Goal: Find specific page/section: Find specific page/section

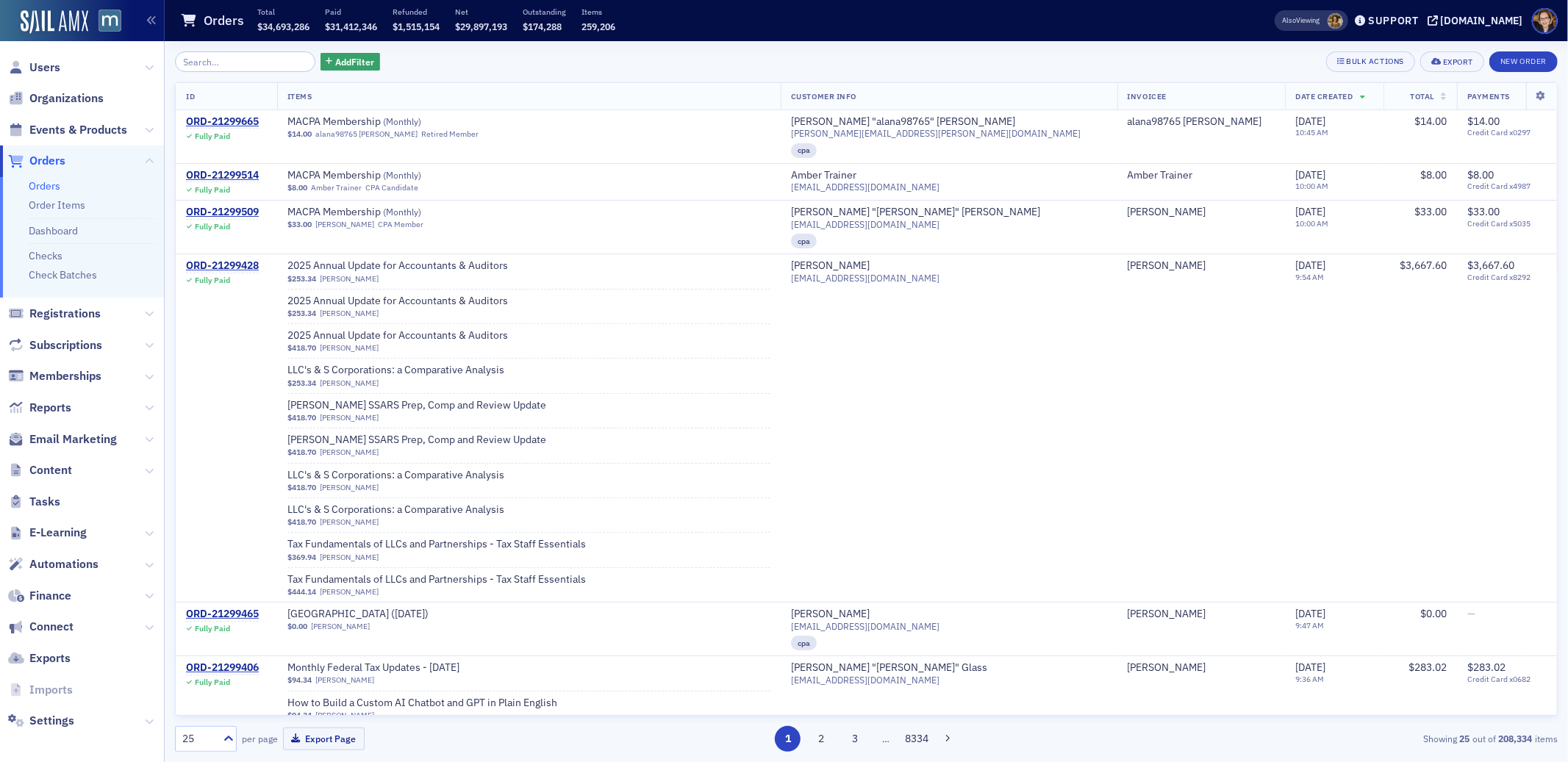
click at [209, 58] on input "search" at bounding box center [245, 61] width 141 height 20
click at [56, 306] on span "Registrations" at bounding box center [65, 313] width 72 height 16
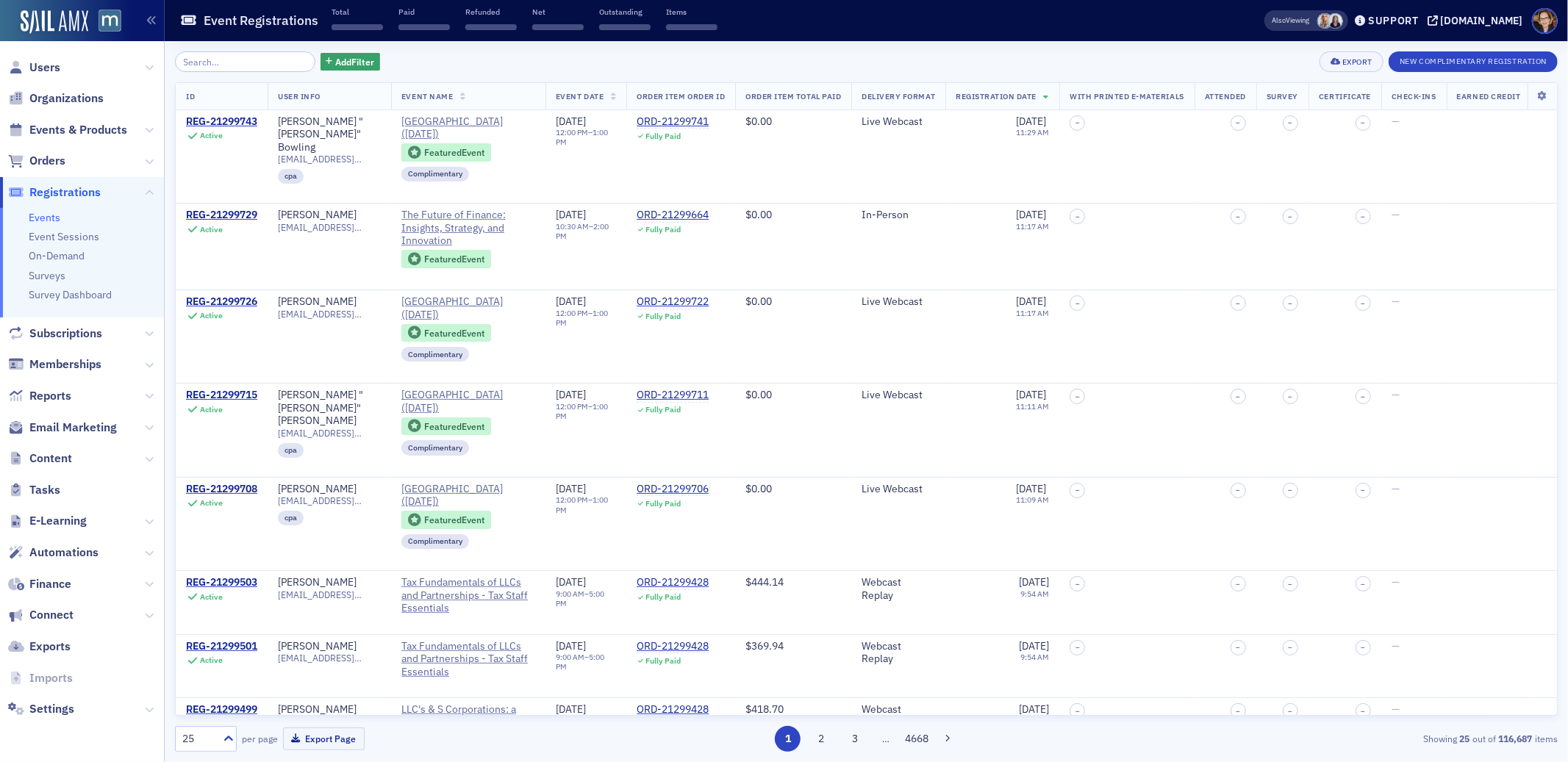
click at [232, 60] on input "search" at bounding box center [245, 61] width 141 height 20
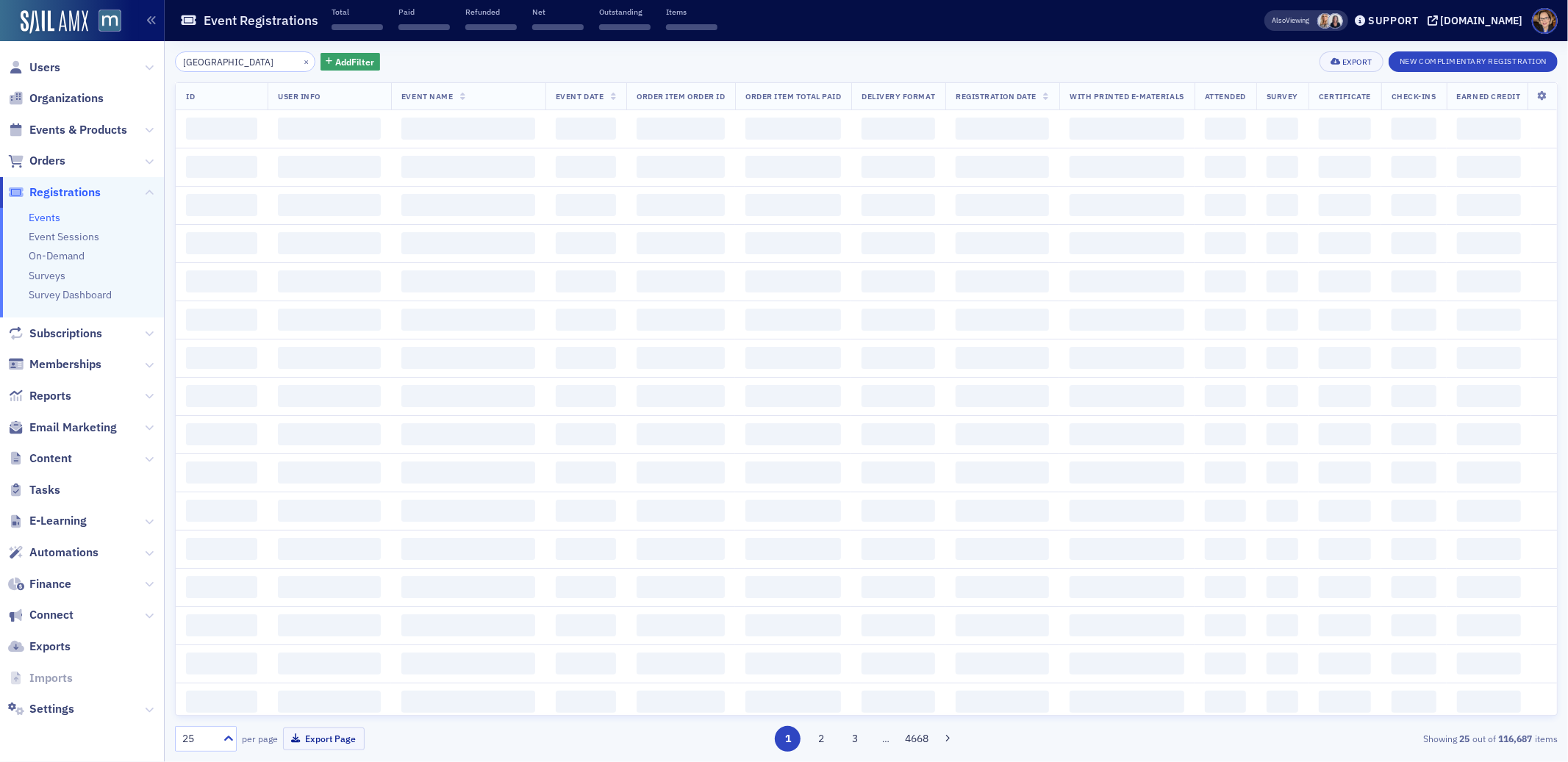
type input "town hall"
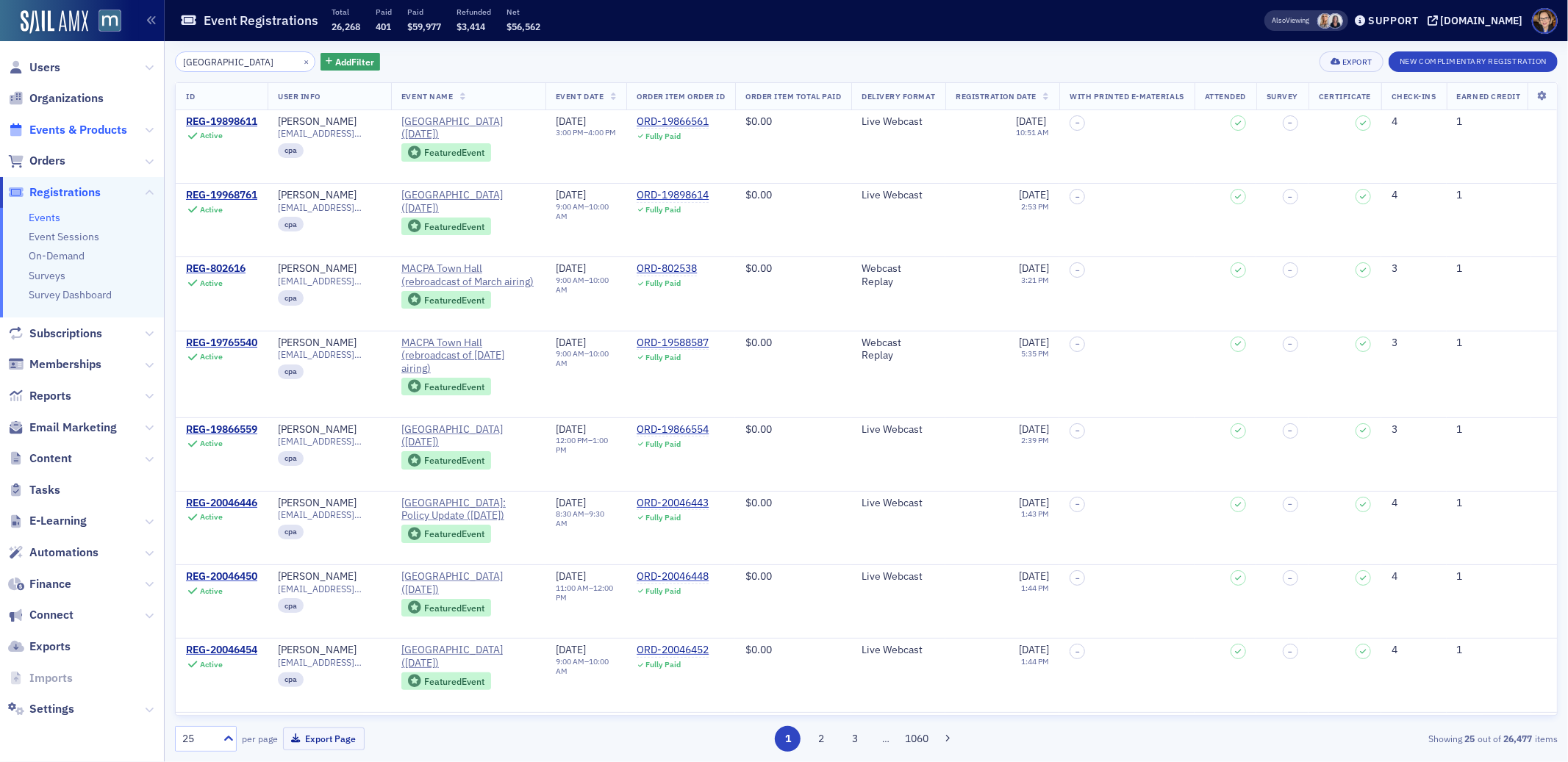
click at [45, 127] on span "Events & Products" at bounding box center [78, 130] width 97 height 16
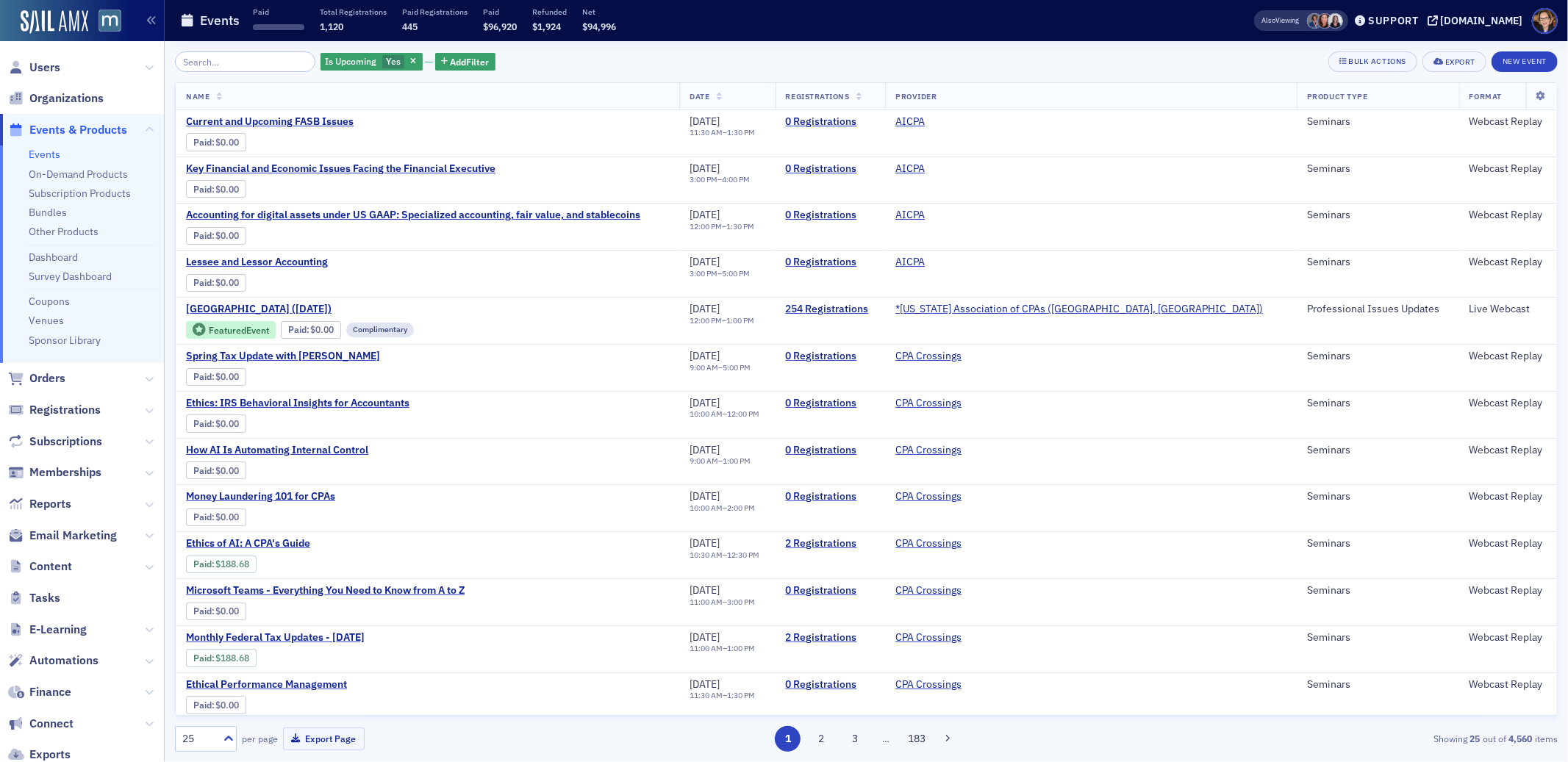
click at [223, 58] on input "search" at bounding box center [245, 61] width 141 height 20
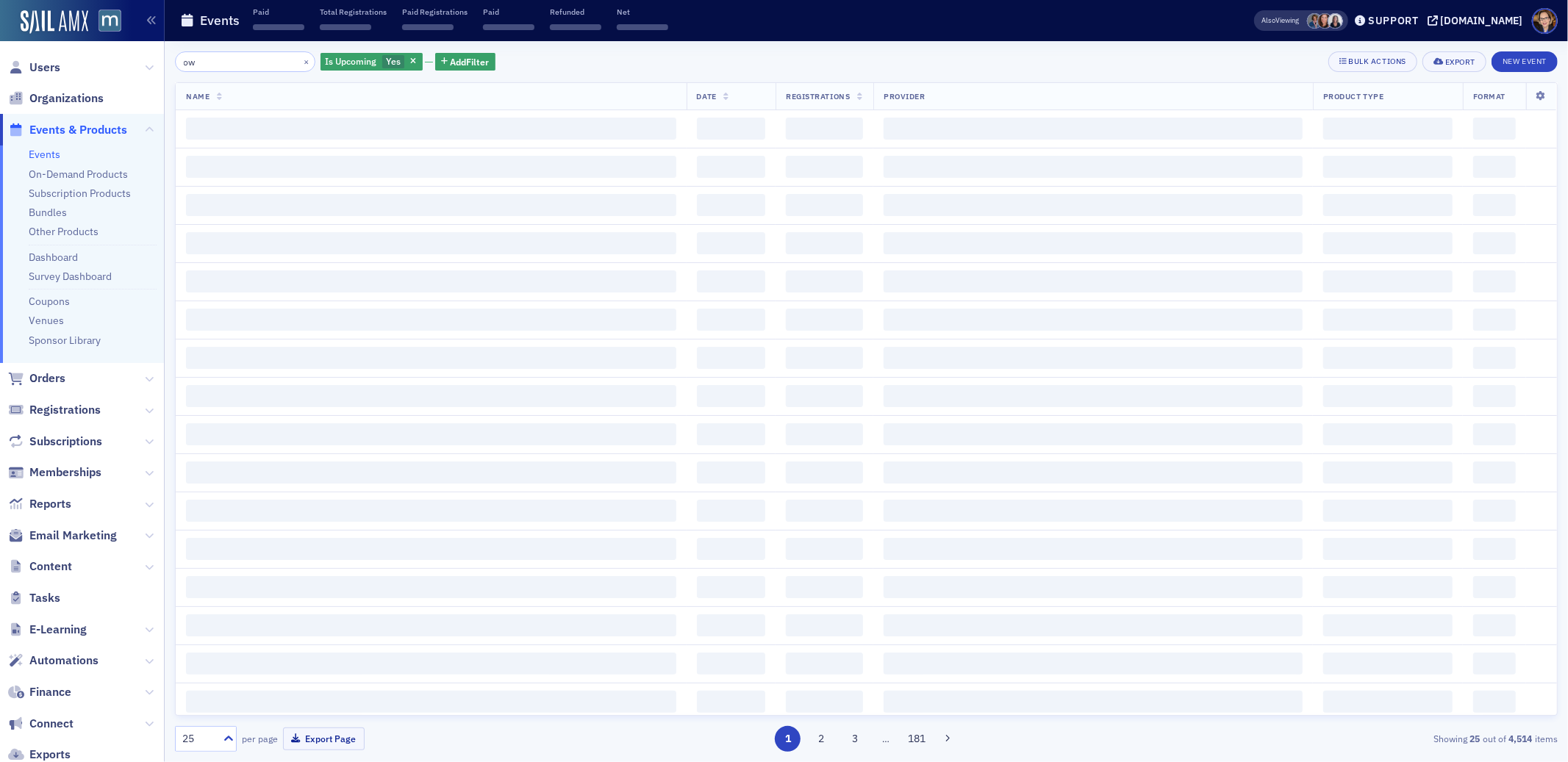
type input "o"
type input "town hall"
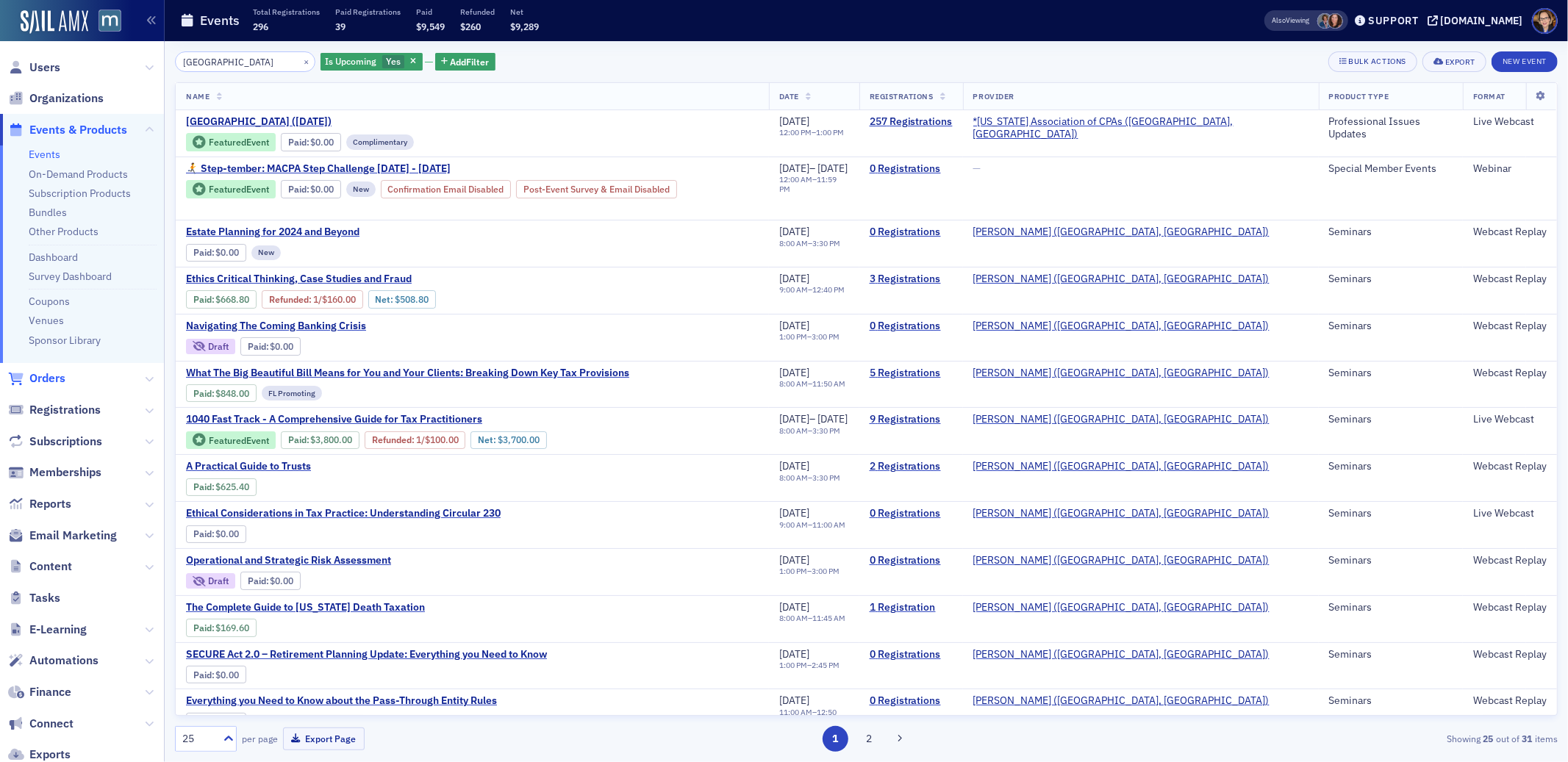
click at [46, 380] on span "Orders" at bounding box center [47, 379] width 36 height 16
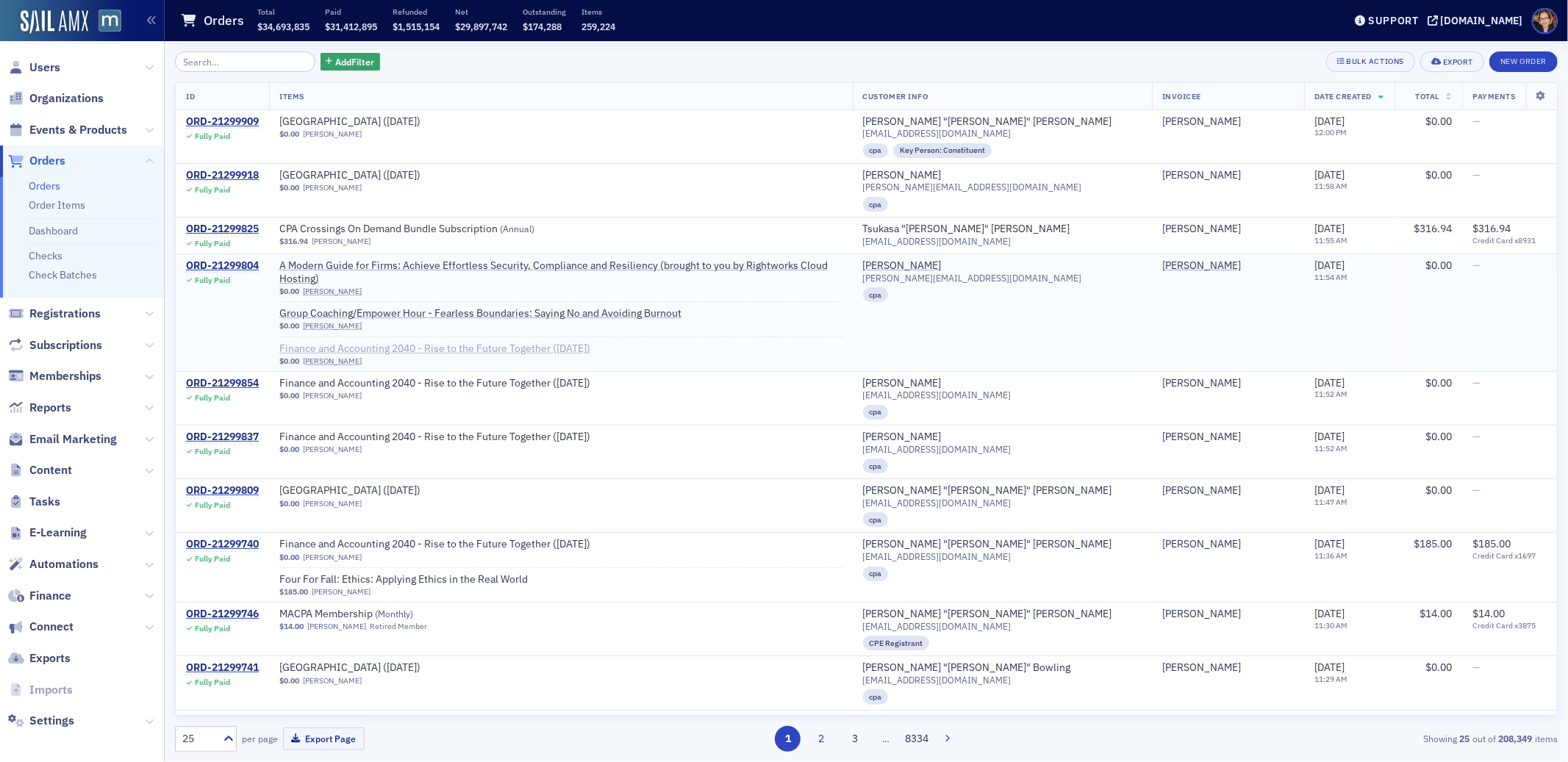
click at [591, 343] on span "Finance and Accounting 2040 - Rise to the Future Together ([DATE])" at bounding box center [435, 349] width 311 height 13
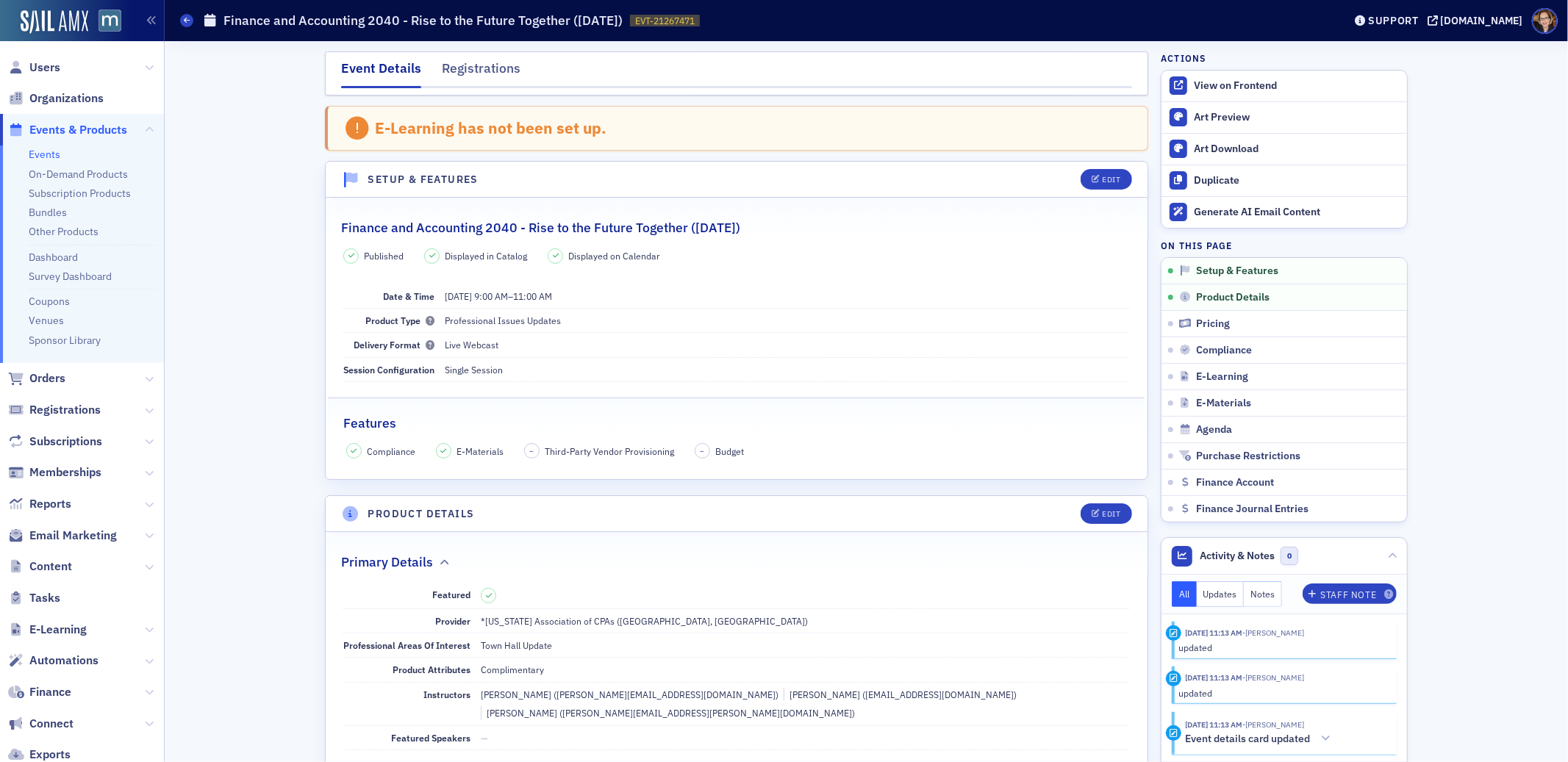
click at [514, 70] on nav "Event Details Registrations" at bounding box center [737, 73] width 792 height 29
click at [508, 66] on div "Registrations" at bounding box center [481, 72] width 79 height 27
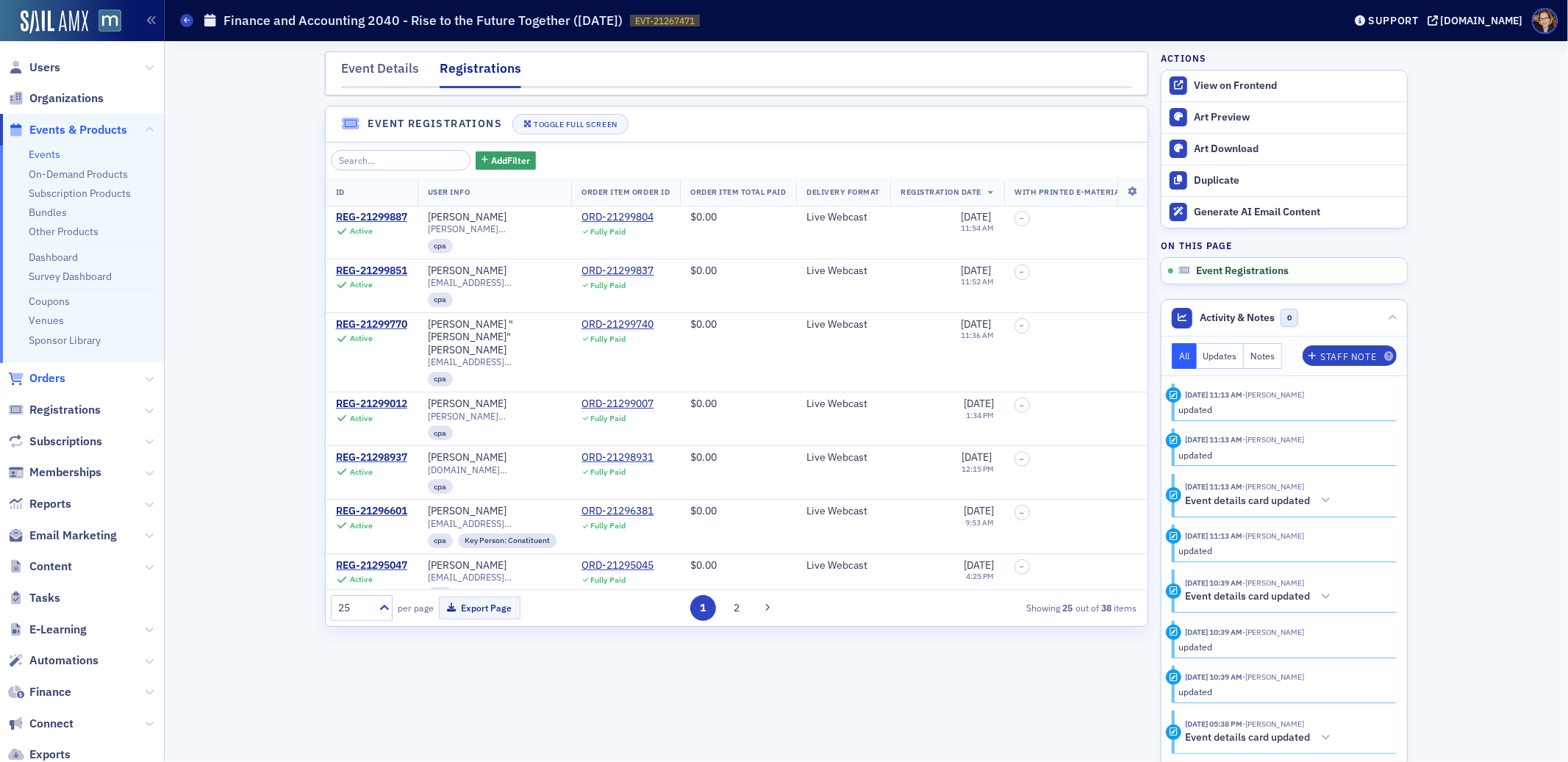
click at [45, 383] on span "Orders" at bounding box center [47, 379] width 36 height 16
